Goal: Task Accomplishment & Management: Manage account settings

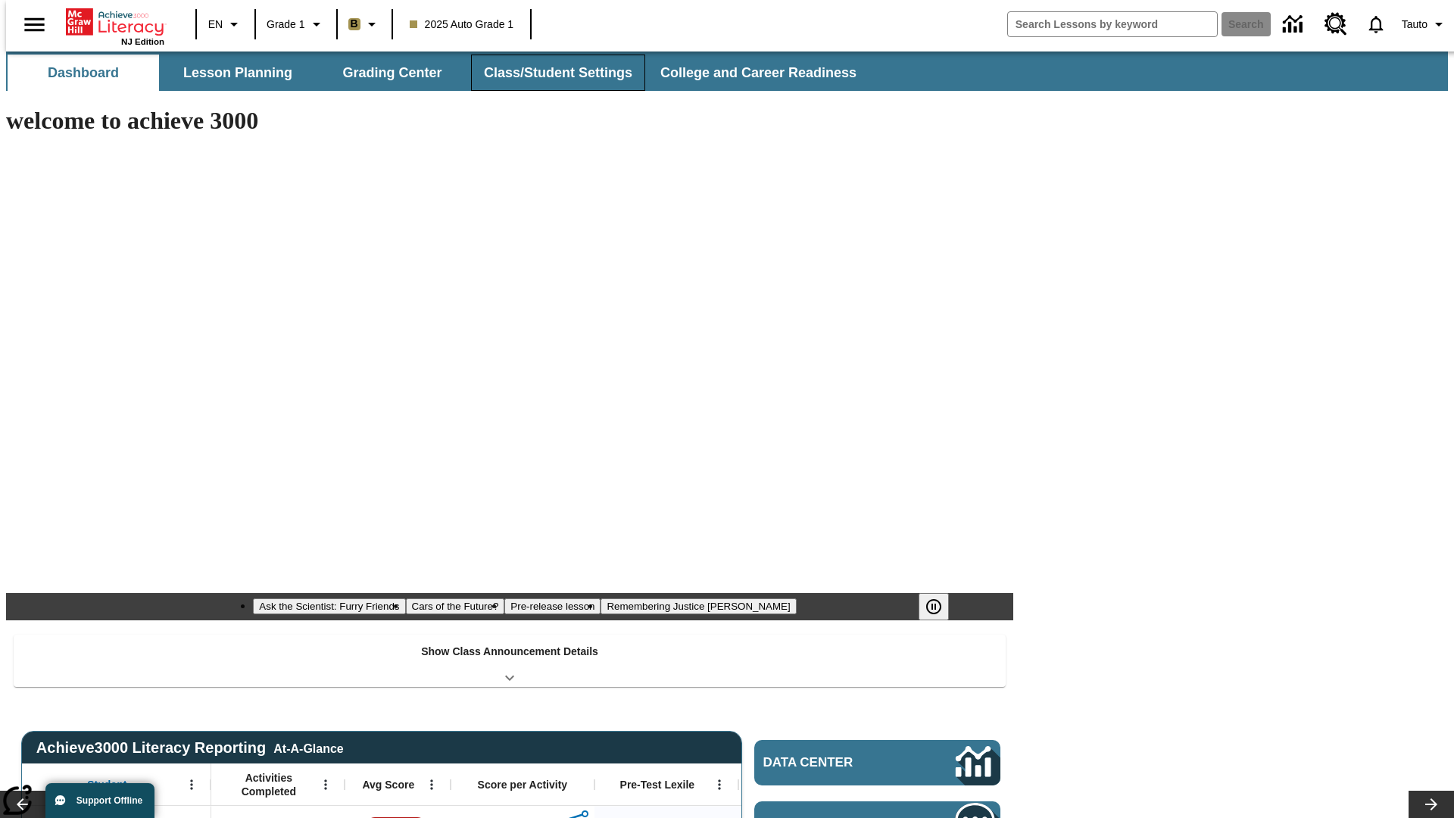
click at [550, 73] on button "Class/Student Settings" at bounding box center [558, 73] width 174 height 36
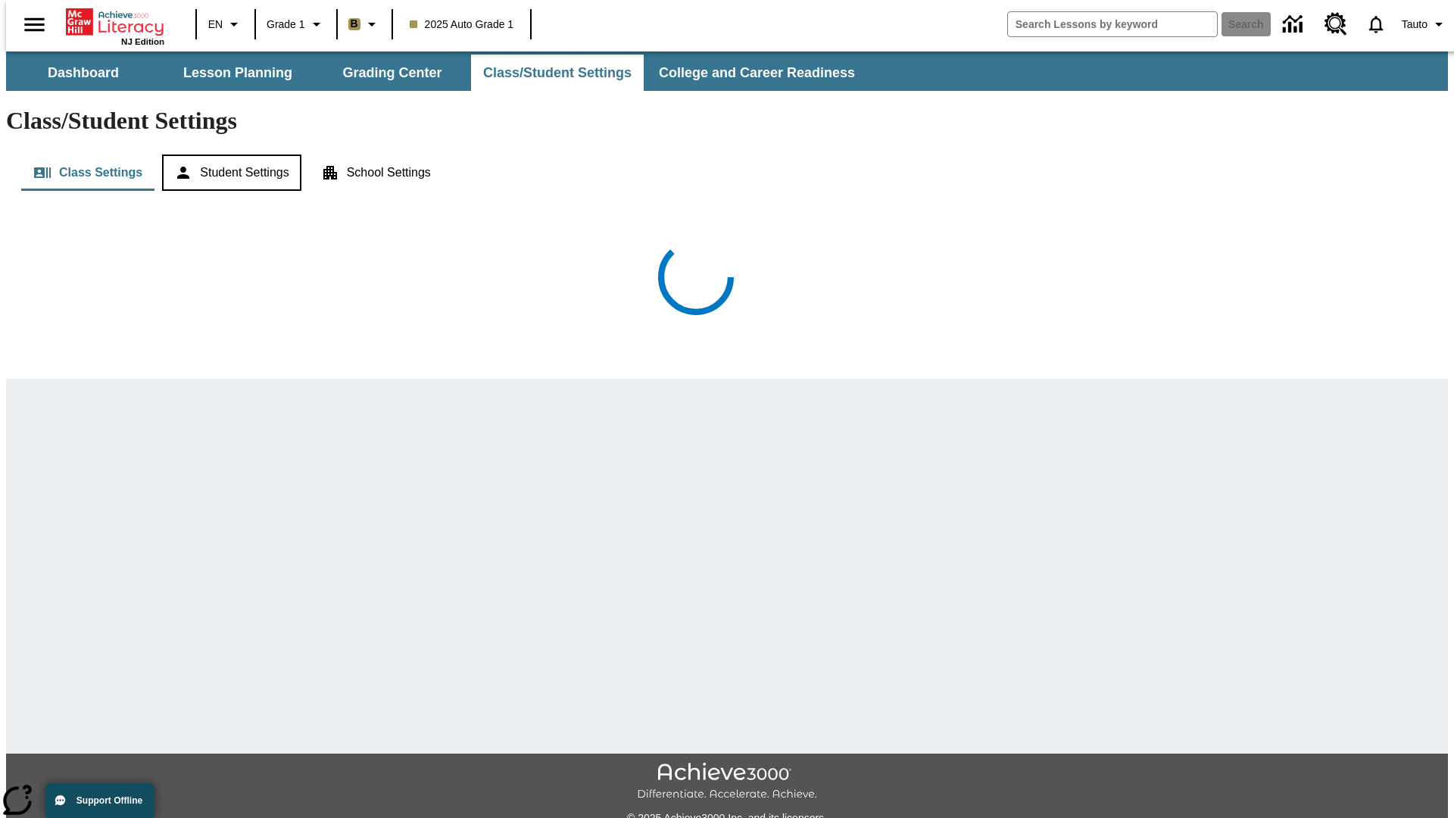
click at [228, 154] on button "Student Settings" at bounding box center [231, 172] width 139 height 36
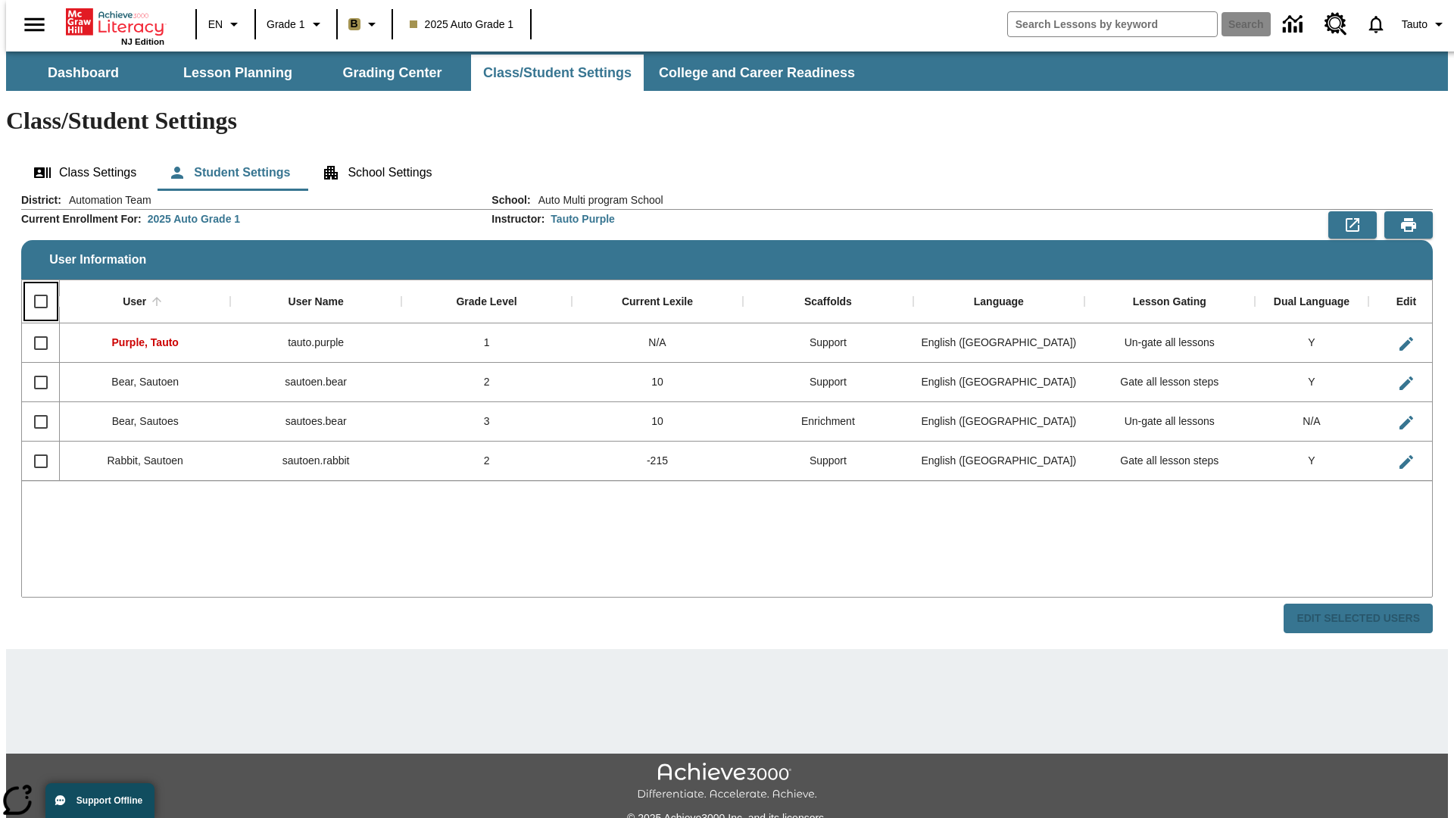
click at [34, 286] on input "Select all rows" at bounding box center [41, 302] width 32 height 32
checkbox input "true"
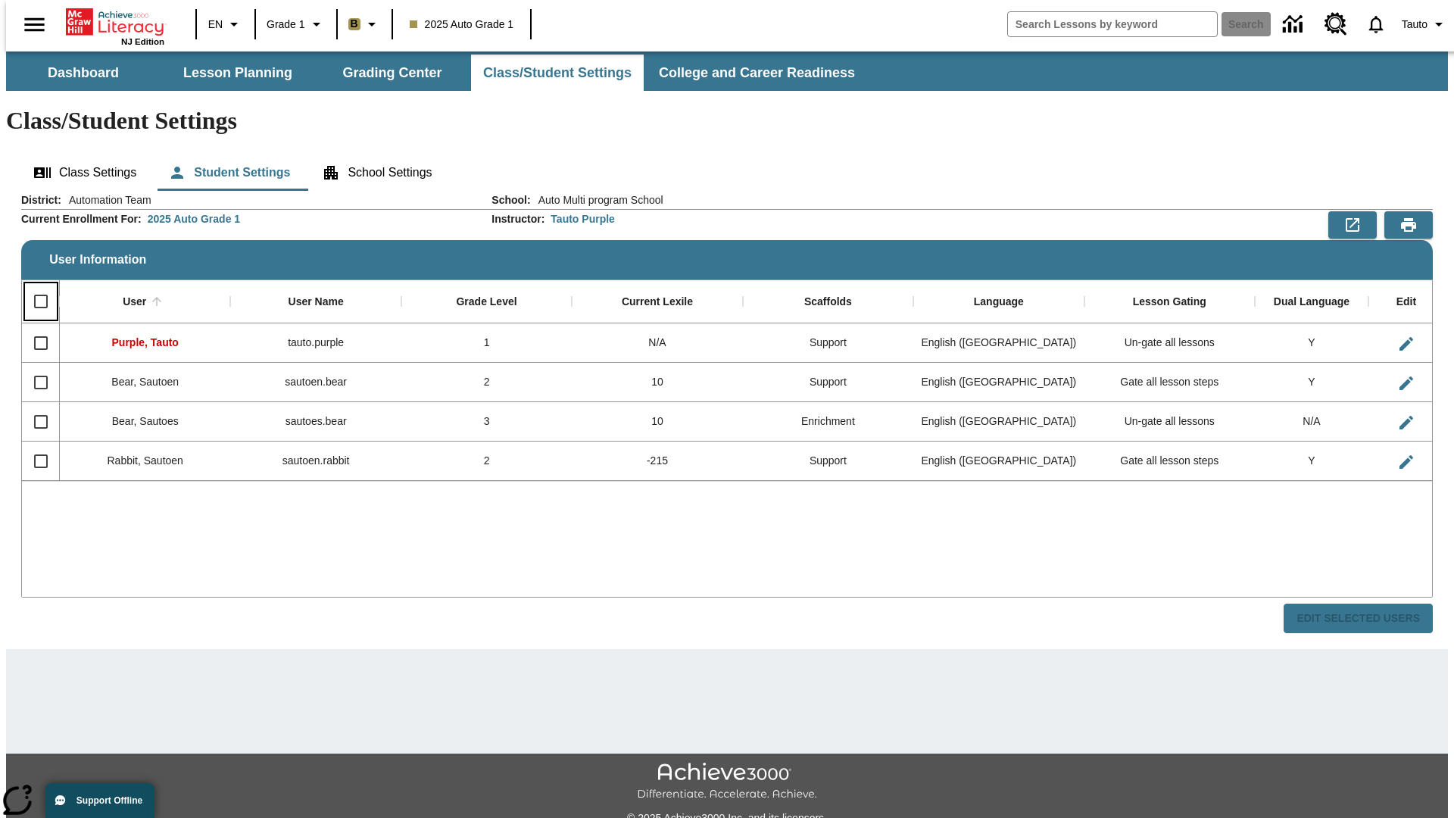
checkbox input "true"
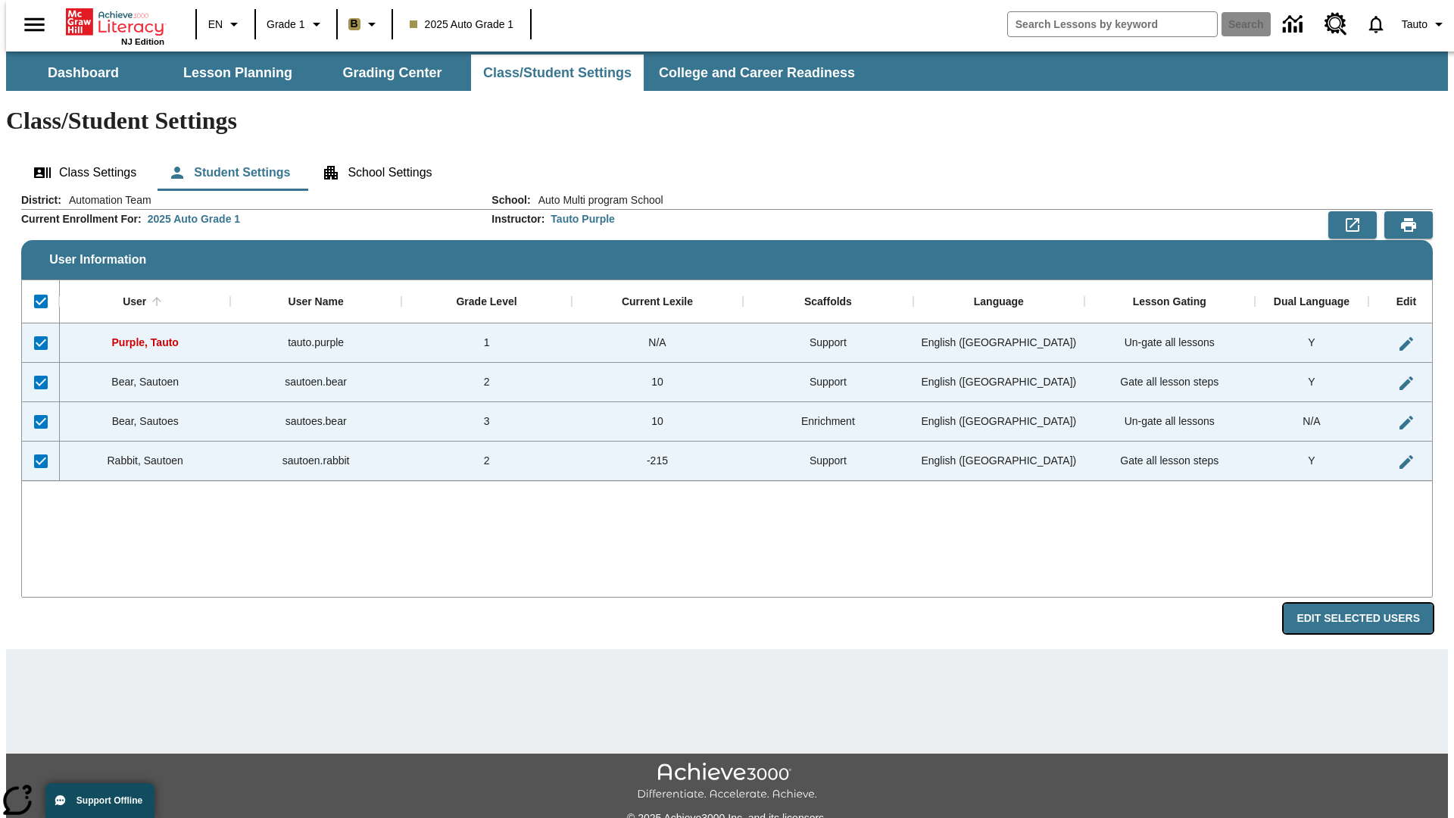
click at [1370, 604] on button "Edit Selected Users" at bounding box center [1358, 619] width 149 height 30
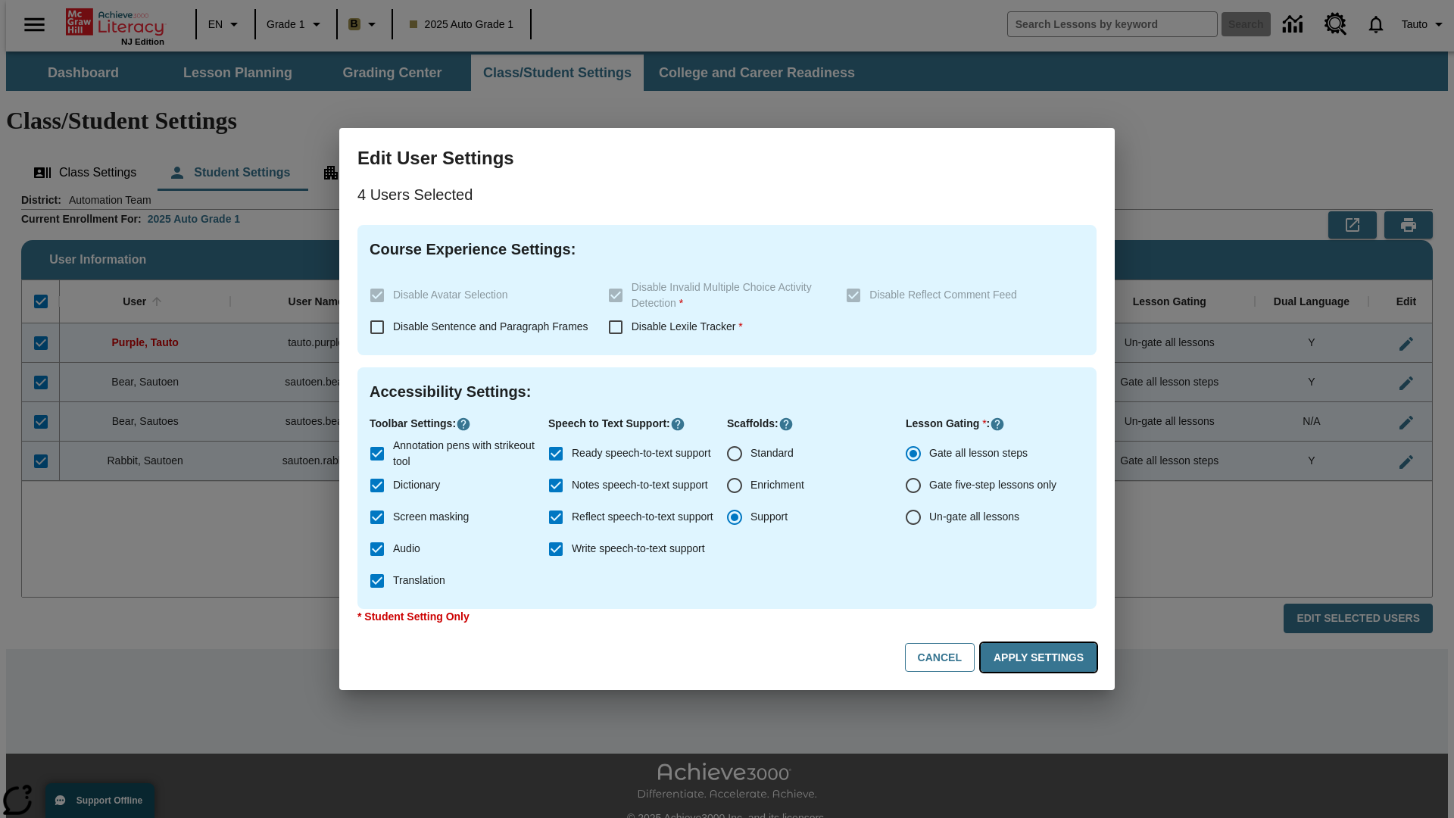
click at [1041, 657] on button "Apply Settings" at bounding box center [1039, 658] width 116 height 30
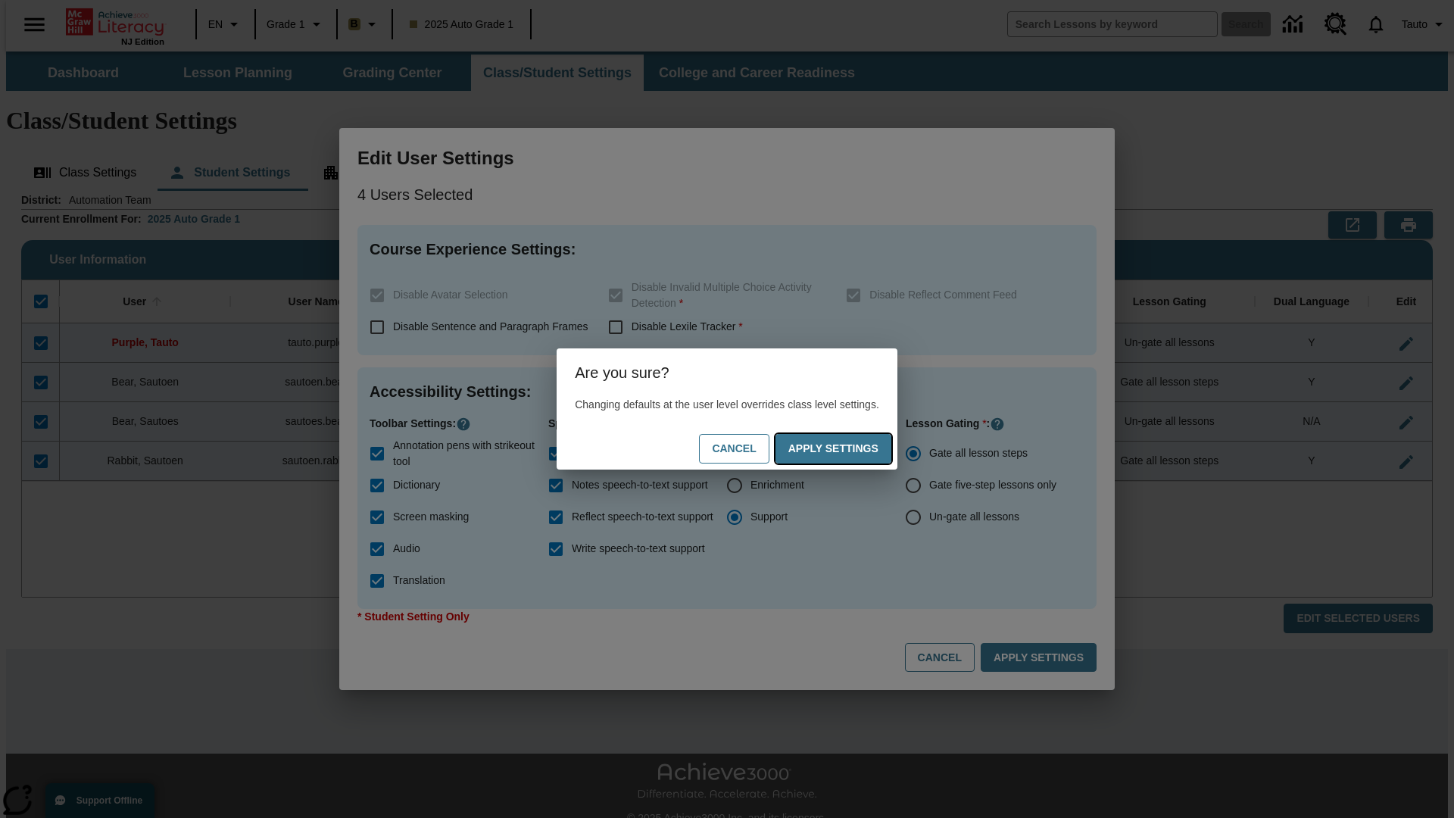
click at [848, 448] on button "Apply Settings" at bounding box center [833, 449] width 116 height 30
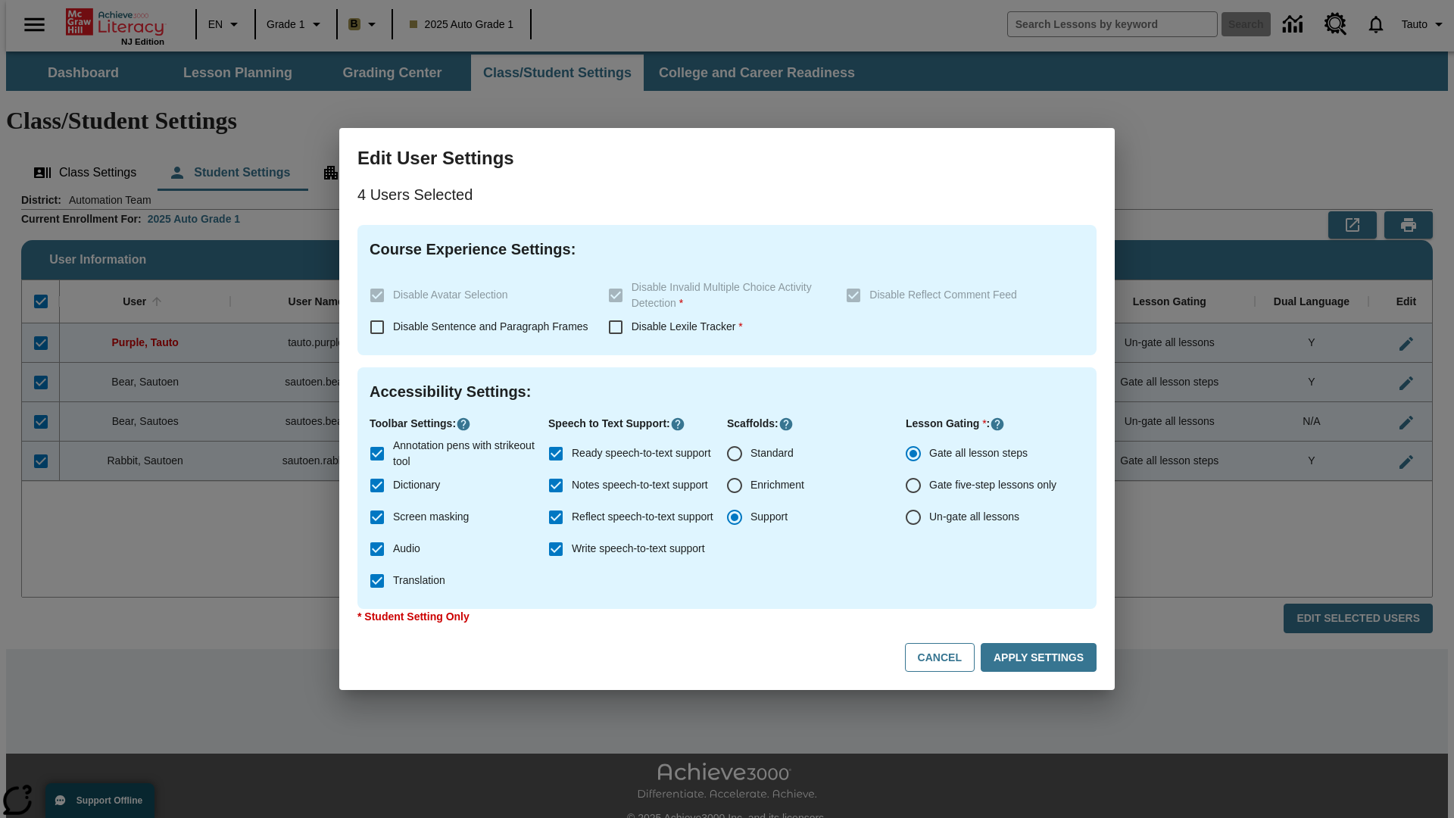
checkbox input "false"
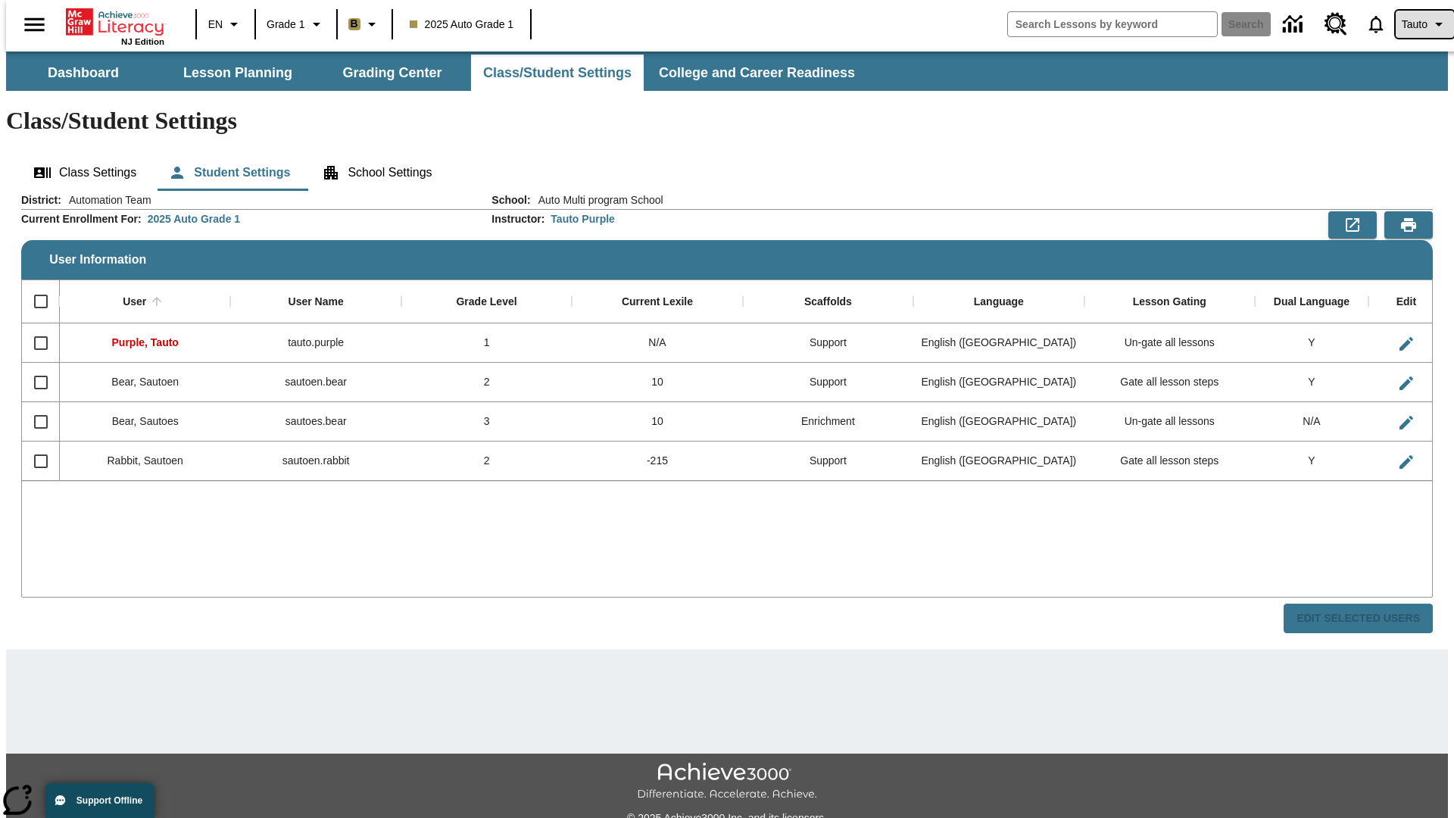
click at [1417, 24] on span "Tauto" at bounding box center [1415, 25] width 26 height 16
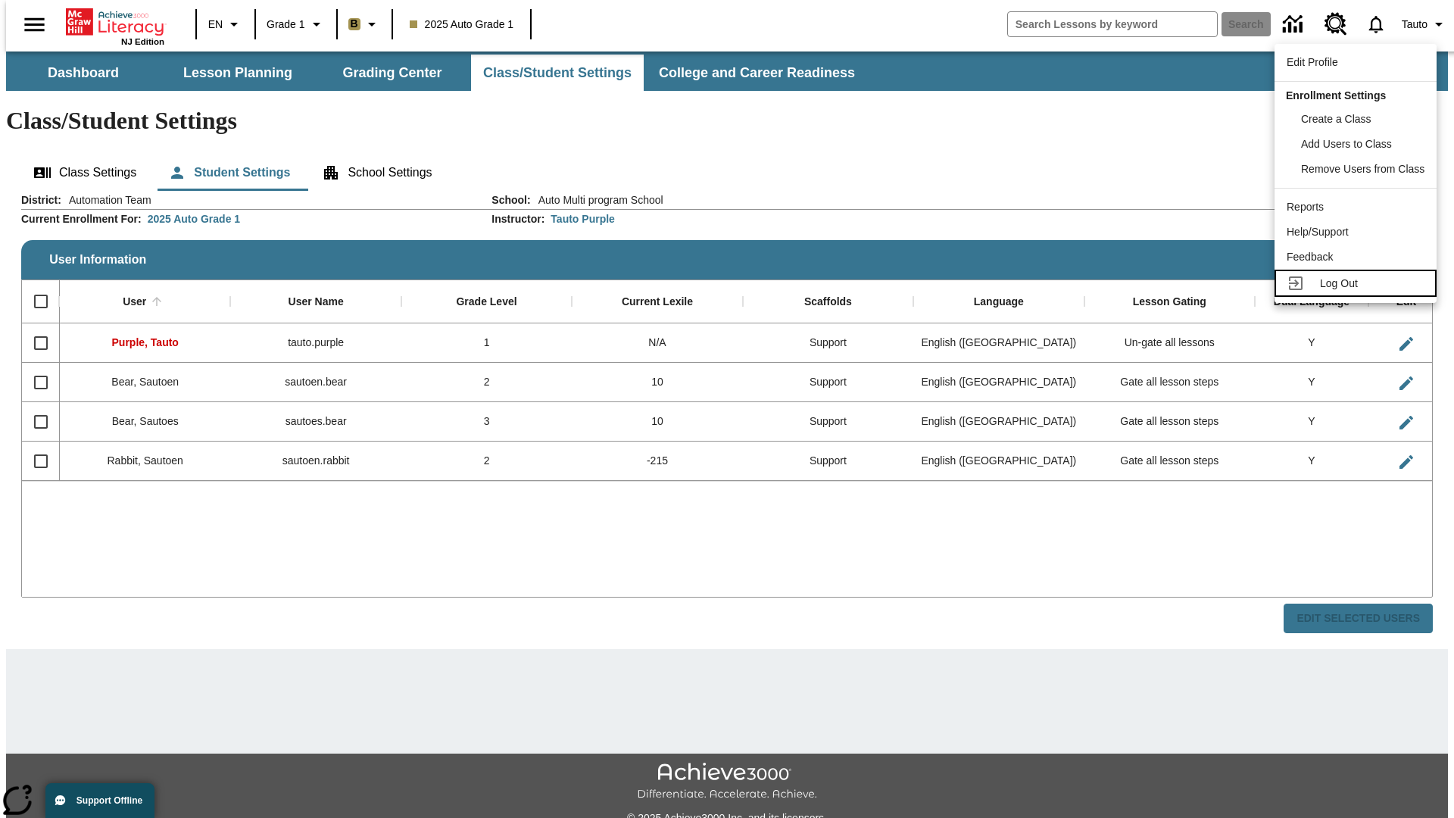
click at [1358, 283] on span "Log Out" at bounding box center [1339, 283] width 38 height 12
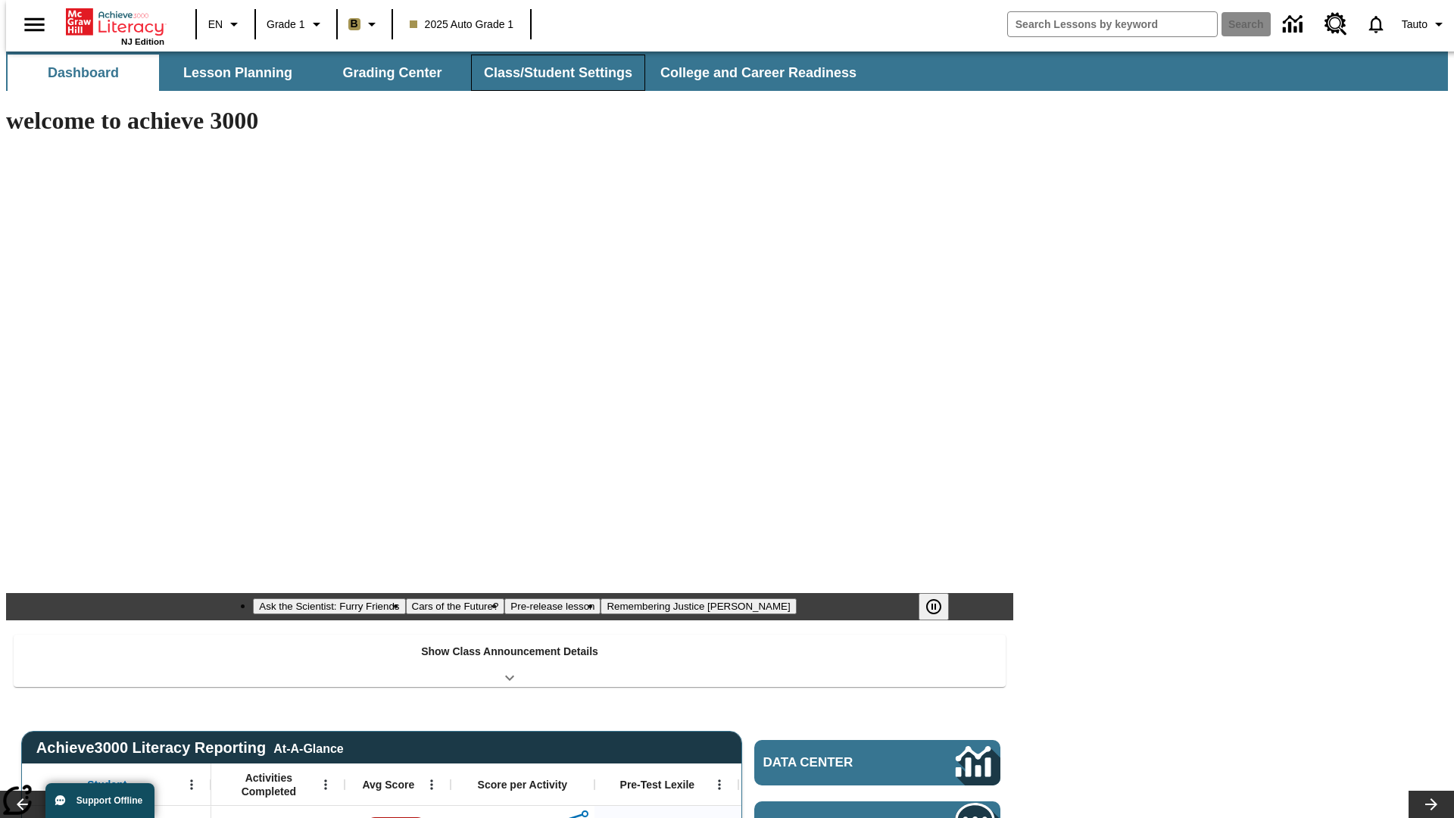
click at [550, 73] on button "Class/Student Settings" at bounding box center [558, 73] width 174 height 36
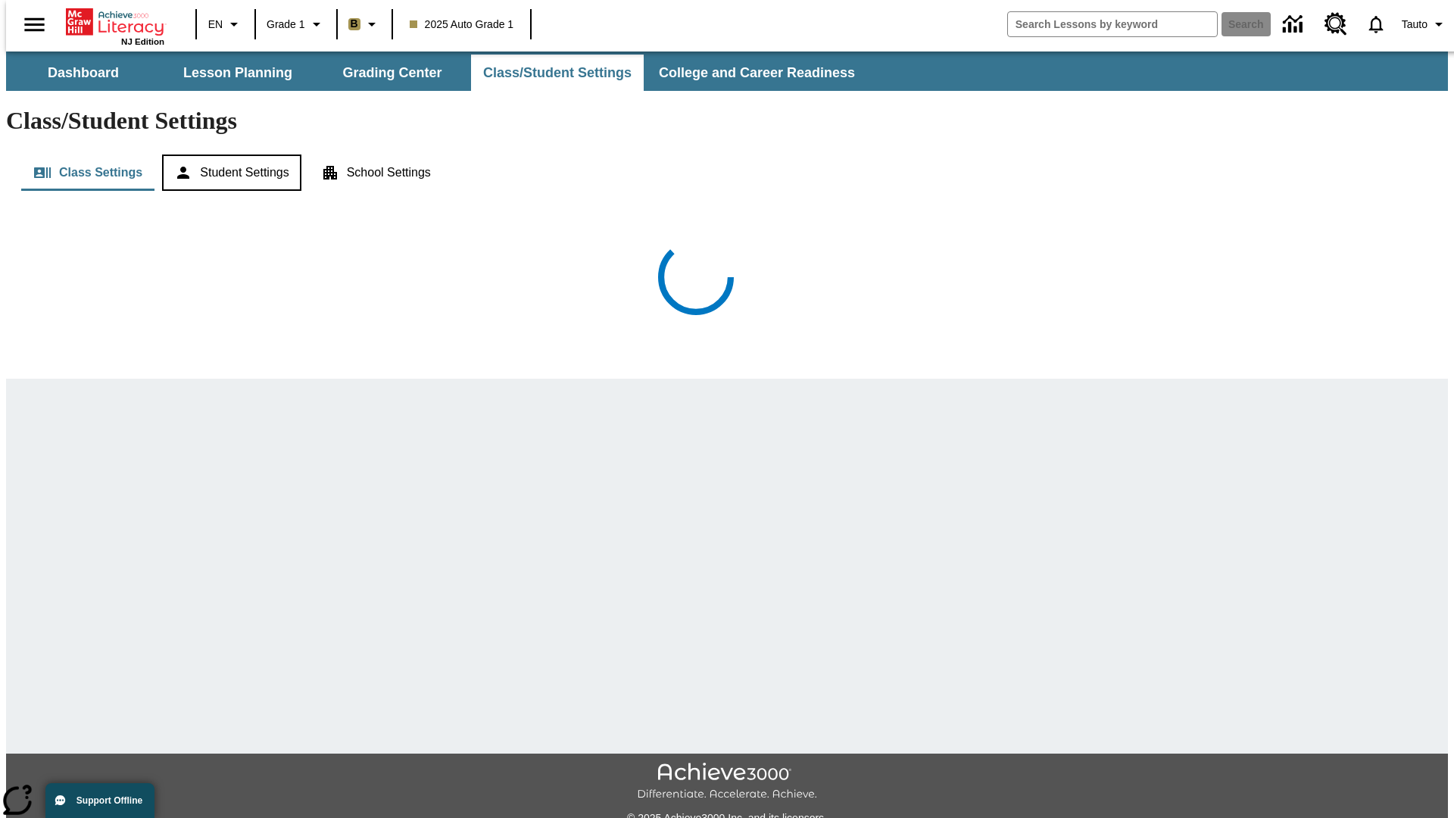
click at [228, 154] on button "Student Settings" at bounding box center [231, 172] width 139 height 36
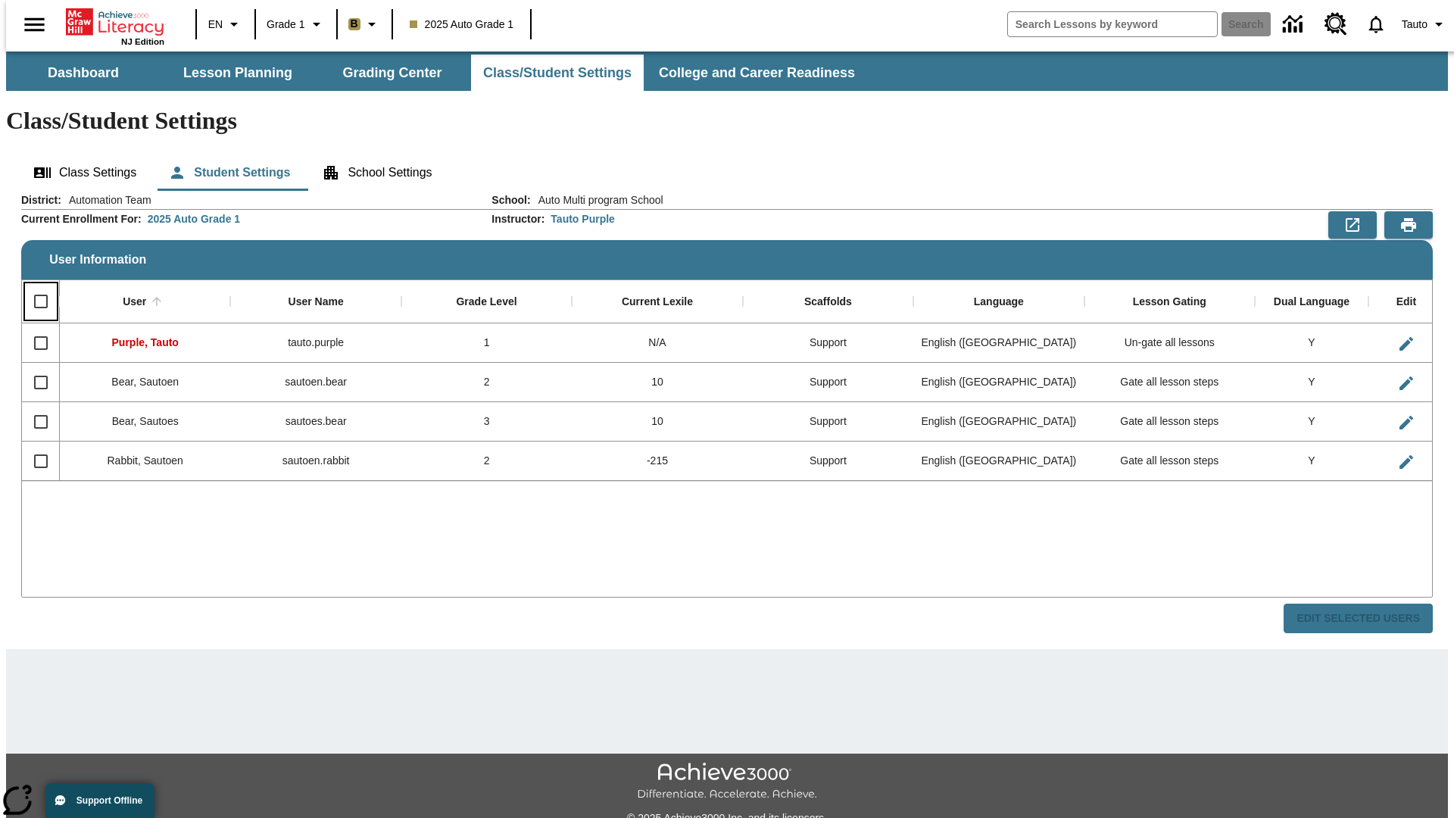
click at [34, 286] on input "Select all rows" at bounding box center [41, 302] width 32 height 32
checkbox input "true"
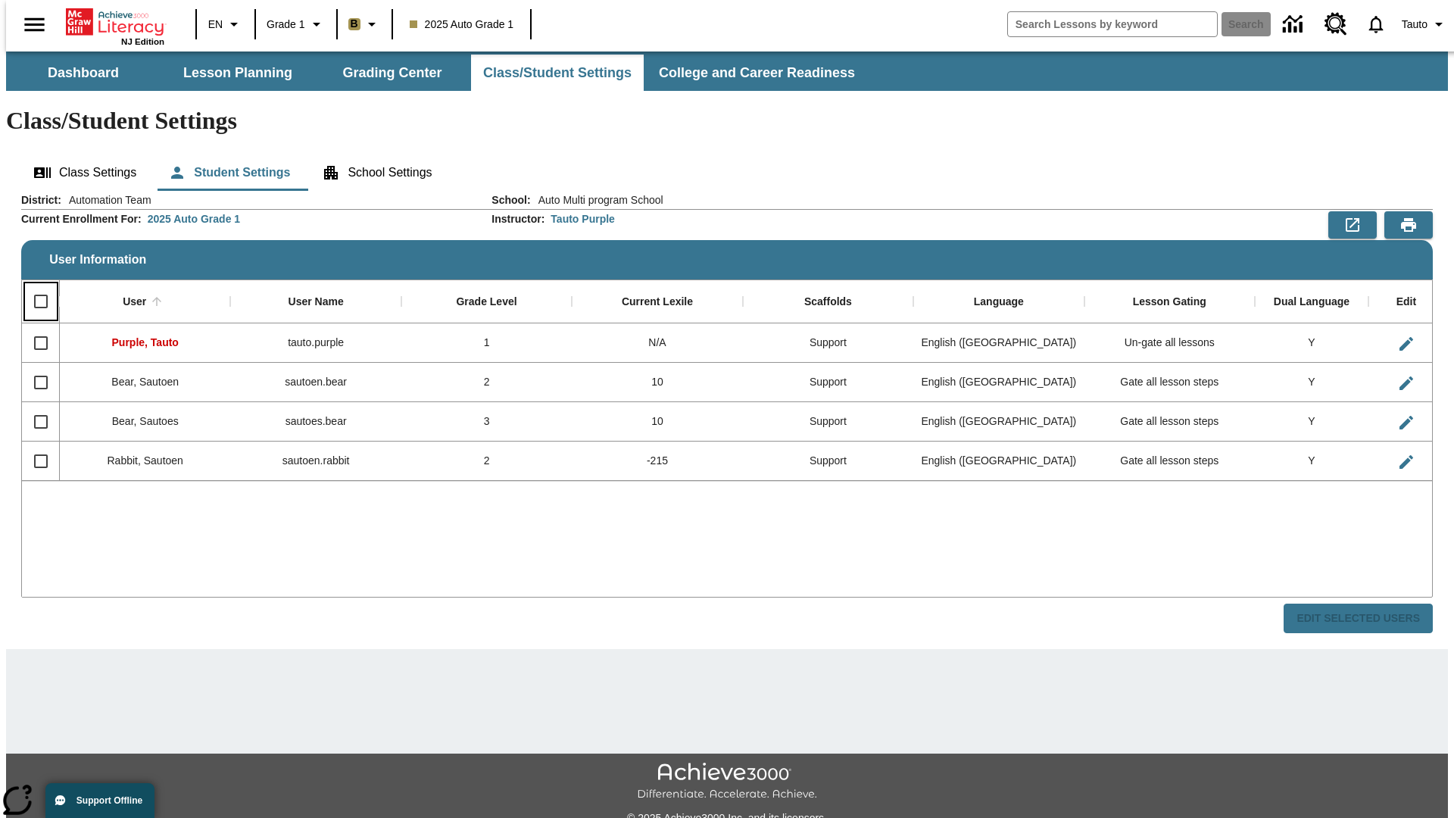
checkbox input "true"
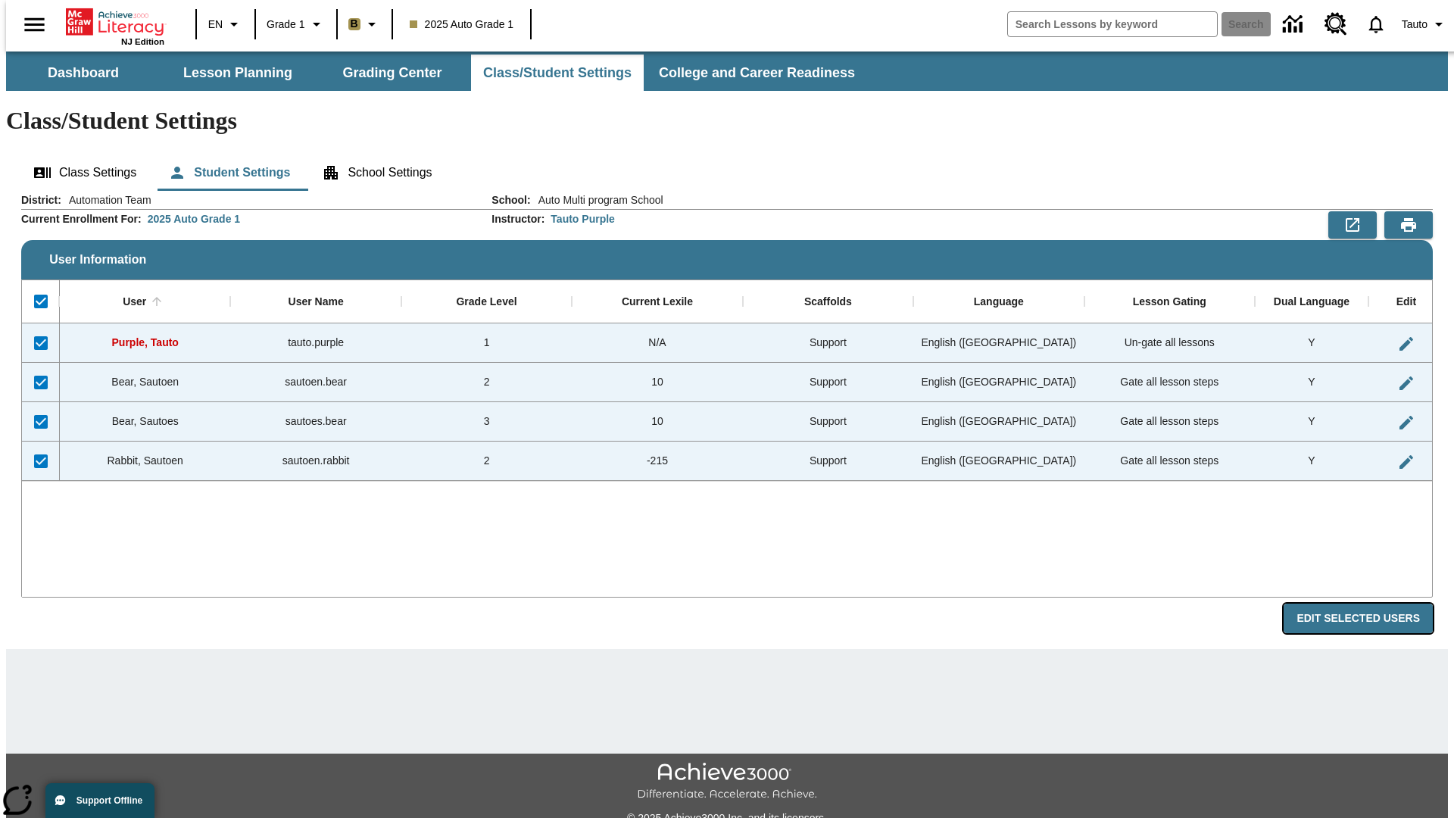
click at [1370, 604] on button "Edit Selected Users" at bounding box center [1358, 619] width 149 height 30
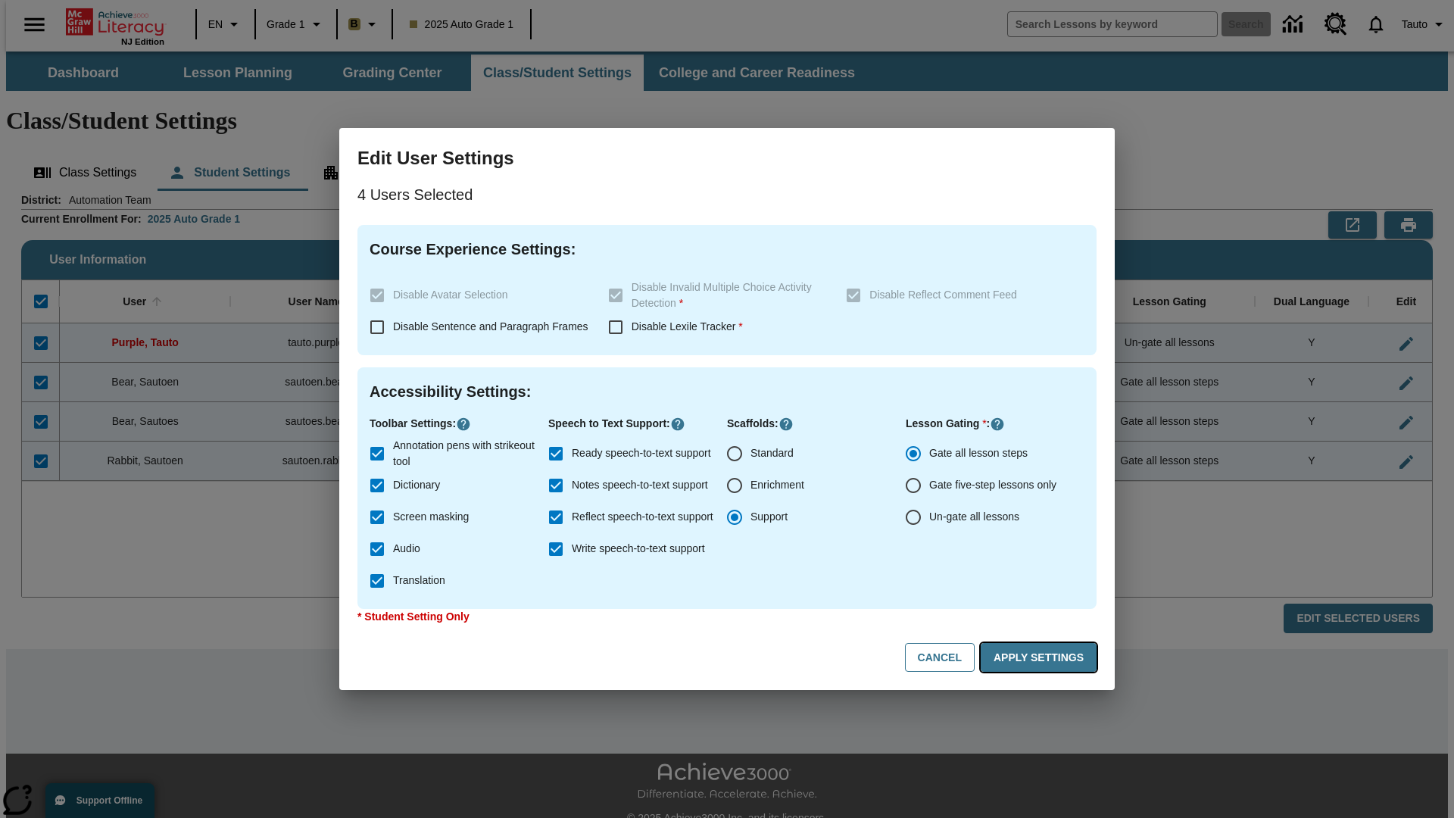
click at [1041, 657] on button "Apply Settings" at bounding box center [1039, 658] width 116 height 30
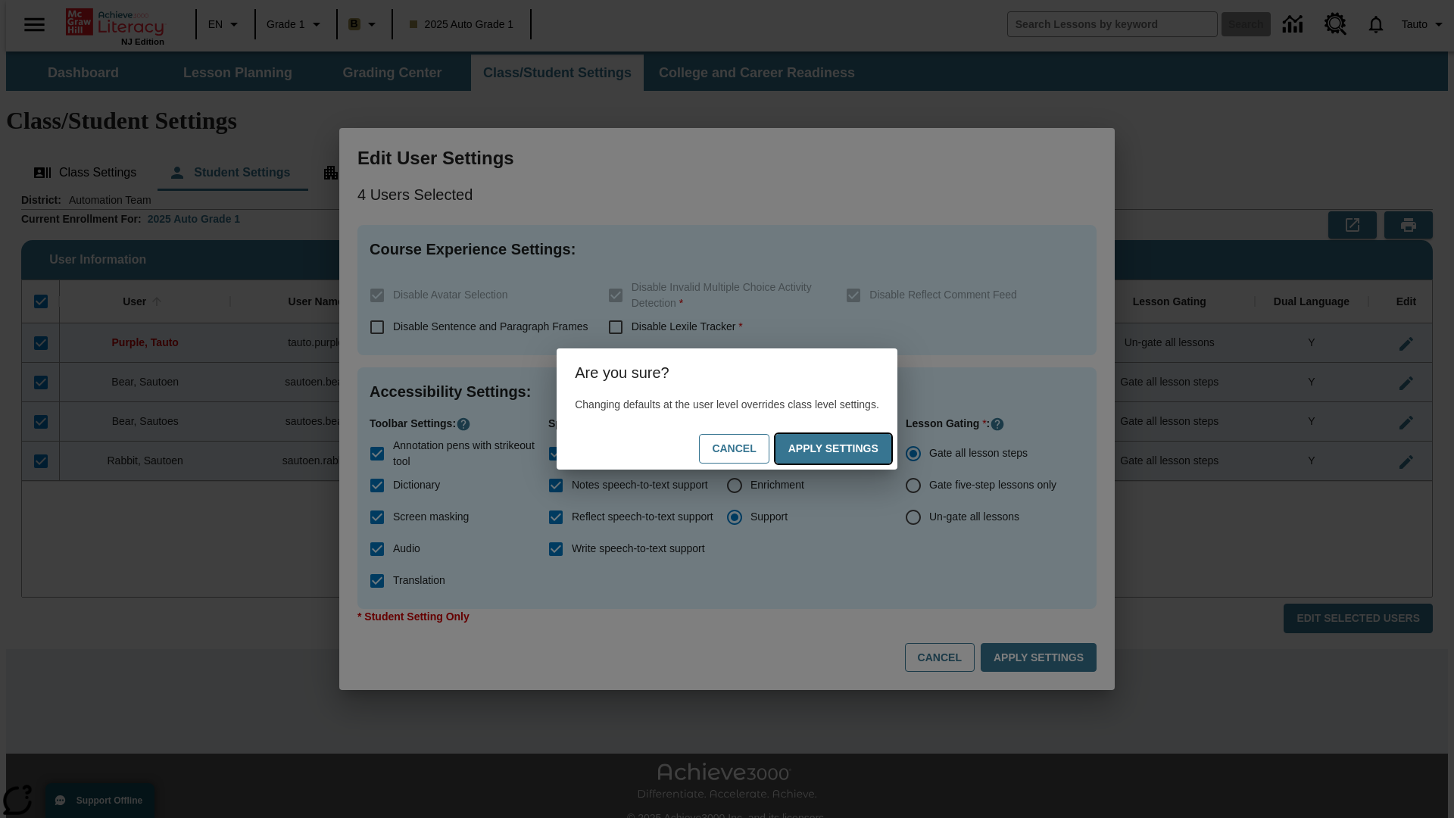
click at [848, 448] on button "Apply Settings" at bounding box center [833, 449] width 116 height 30
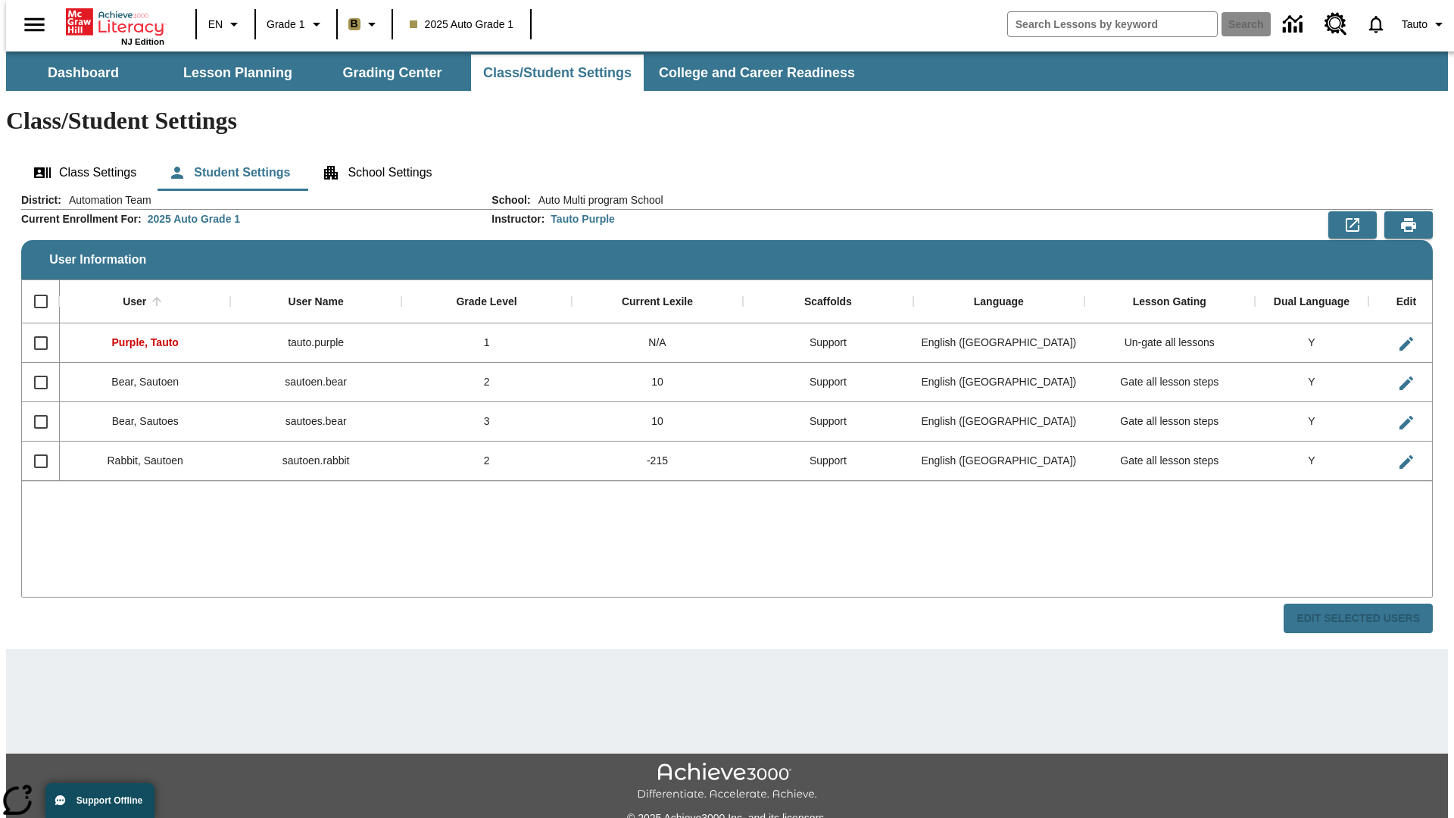
checkbox input "false"
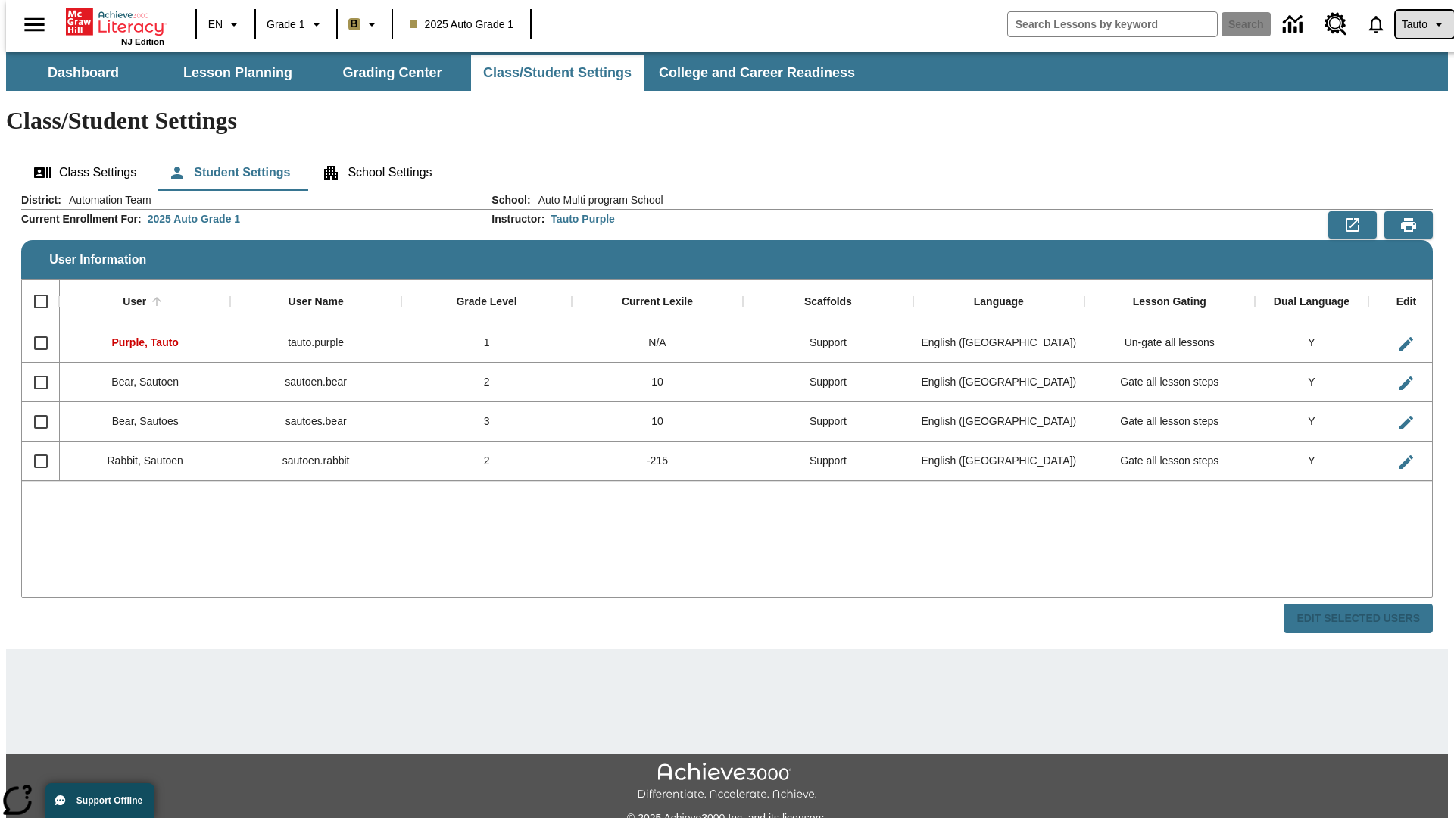
click at [1417, 24] on span "Tauto" at bounding box center [1415, 25] width 26 height 16
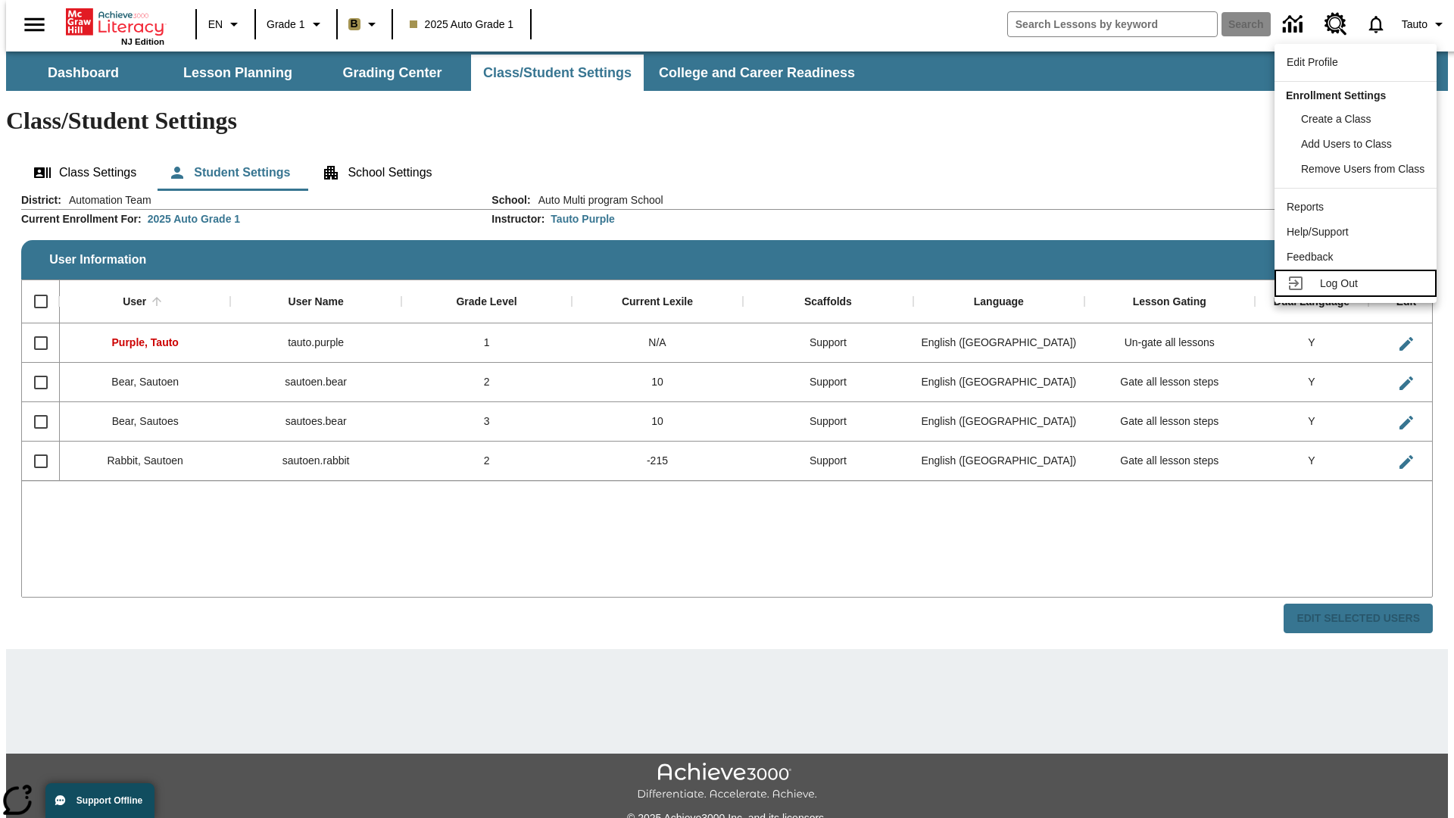
click at [1358, 283] on span "Log Out" at bounding box center [1339, 283] width 38 height 12
